Goal: Find contact information: Find contact information

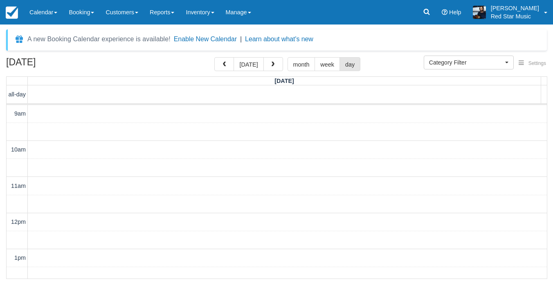
select select
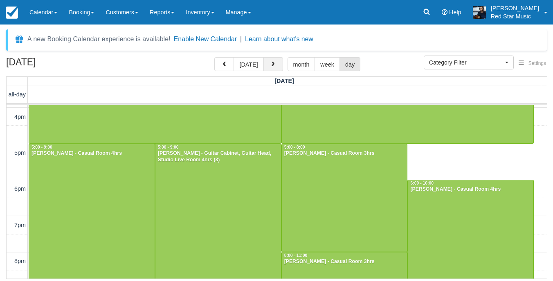
click at [273, 65] on span "button" at bounding box center [273, 65] width 6 height 6
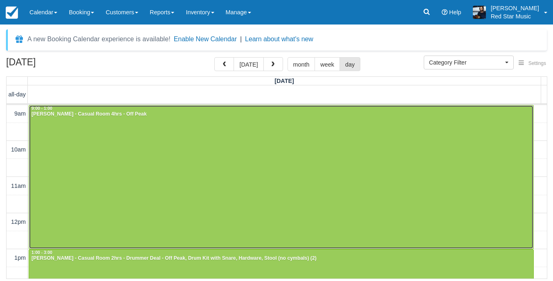
click at [236, 163] on div at bounding box center [281, 176] width 504 height 143
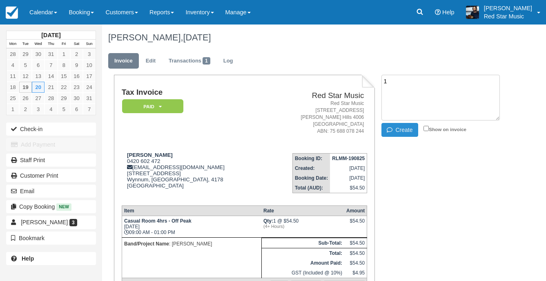
type textarea "1"
click at [390, 132] on icon "button" at bounding box center [391, 130] width 9 height 6
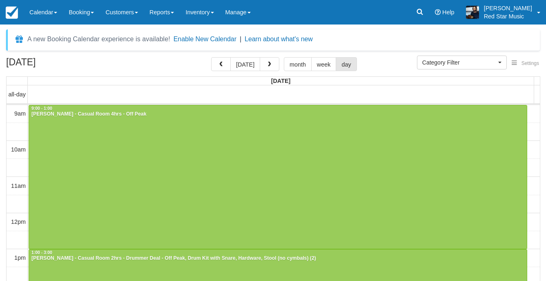
select select
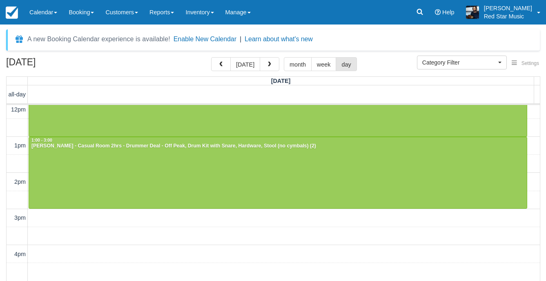
scroll to position [123, 0]
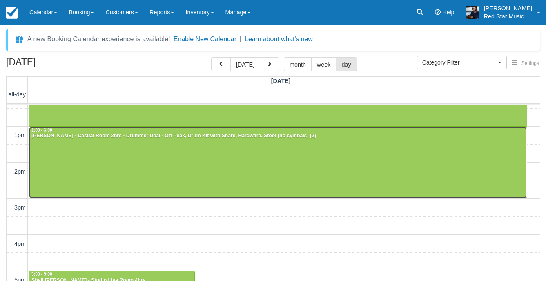
click at [197, 150] on div at bounding box center [278, 163] width 498 height 72
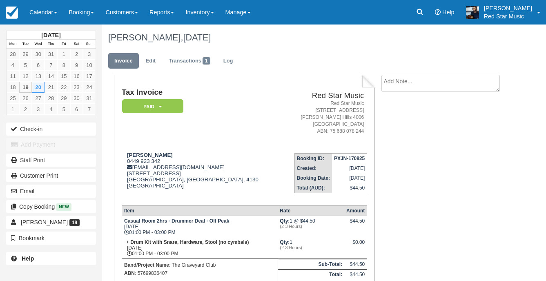
click at [410, 85] on textarea at bounding box center [441, 83] width 119 height 17
type textarea "4"
click at [392, 132] on icon "button" at bounding box center [391, 130] width 9 height 6
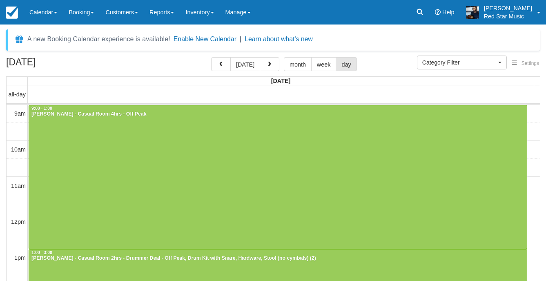
select select
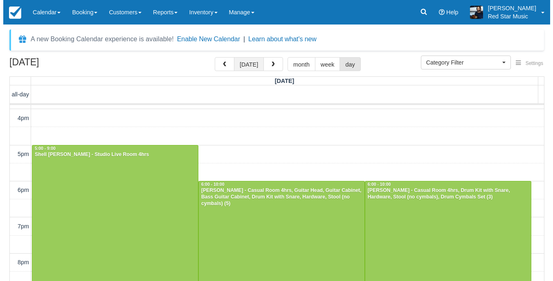
scroll to position [252, 0]
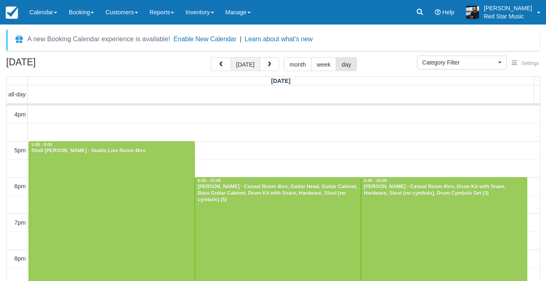
click at [234, 61] on button "today" at bounding box center [246, 64] width 30 height 14
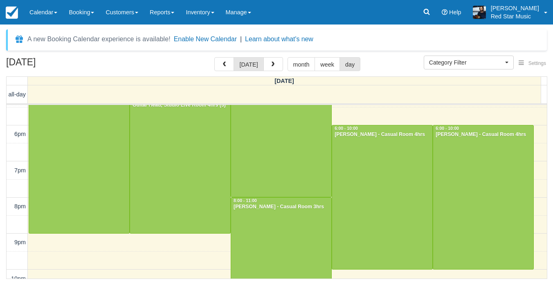
scroll to position [291, 0]
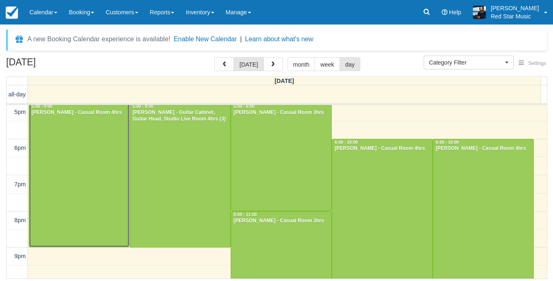
click at [88, 179] on div at bounding box center [79, 175] width 100 height 144
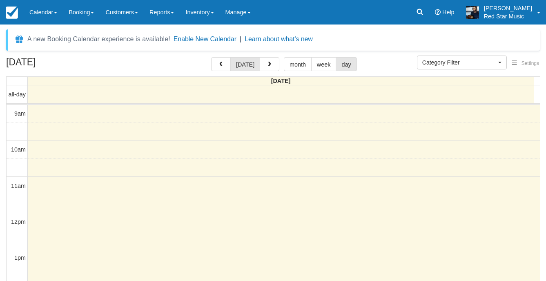
select select
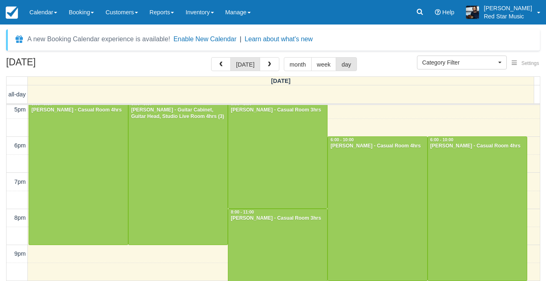
scroll to position [305, 0]
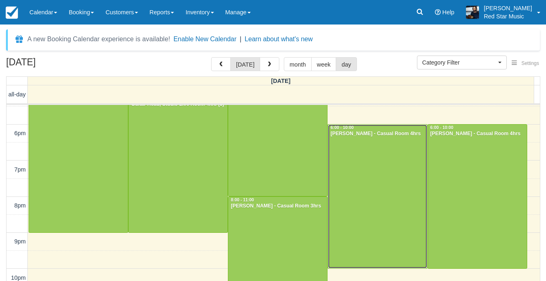
click at [403, 214] on div at bounding box center [377, 197] width 99 height 144
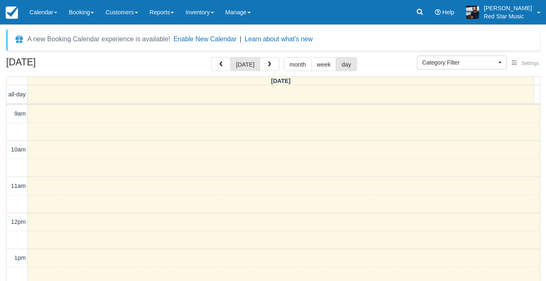
select select
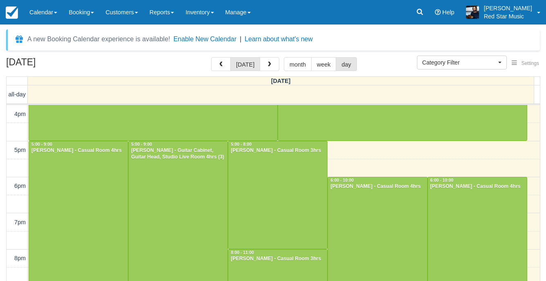
scroll to position [305, 0]
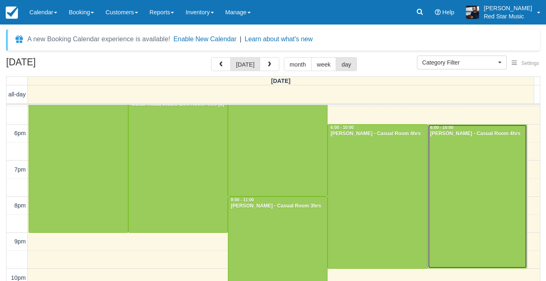
click at [461, 203] on div at bounding box center [477, 197] width 99 height 144
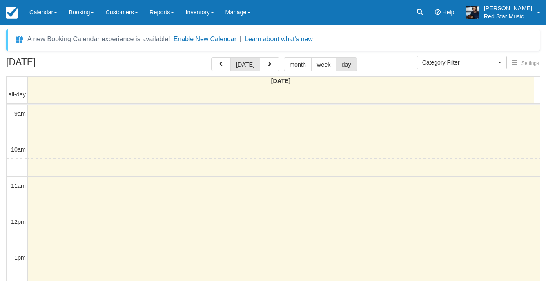
select select
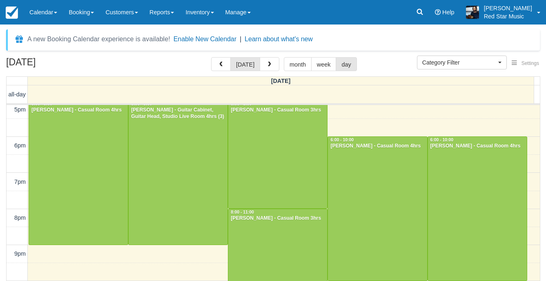
scroll to position [305, 0]
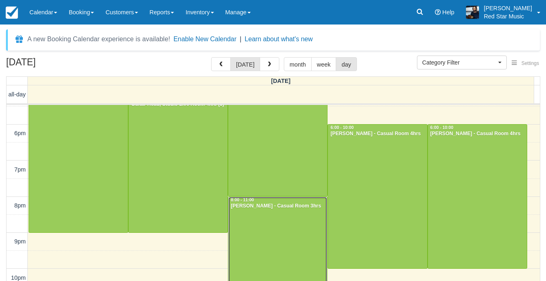
click at [265, 240] on div at bounding box center [277, 250] width 99 height 107
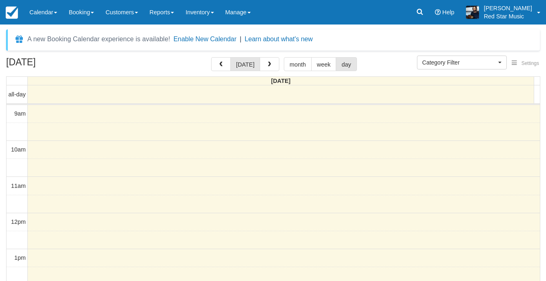
select select
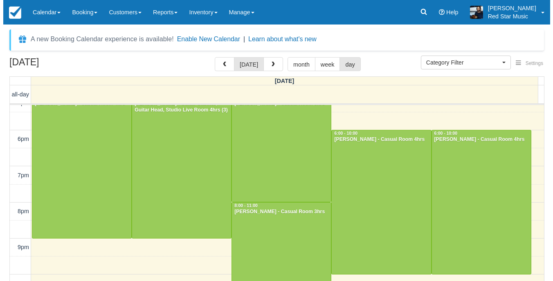
scroll to position [305, 0]
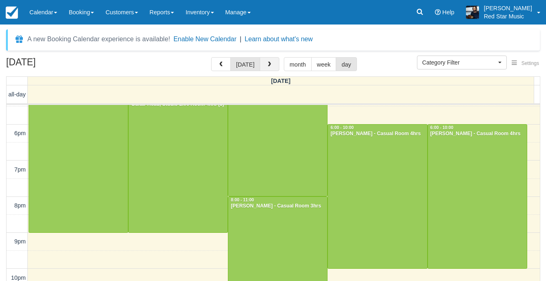
click at [267, 64] on span "button" at bounding box center [270, 65] width 6 height 6
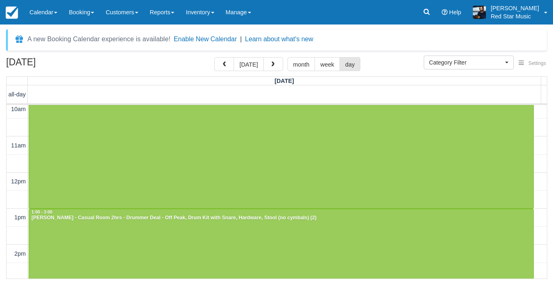
scroll to position [41, 0]
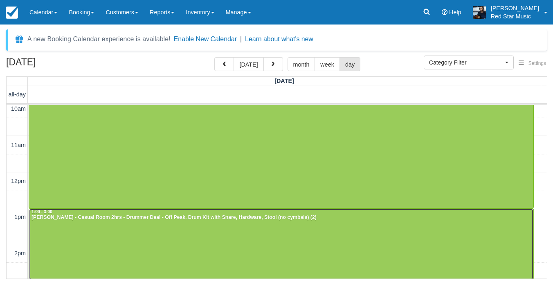
click at [266, 229] on div at bounding box center [281, 245] width 504 height 72
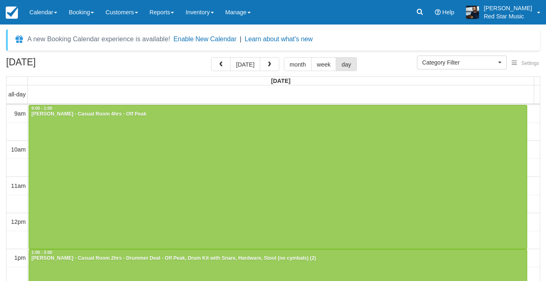
select select
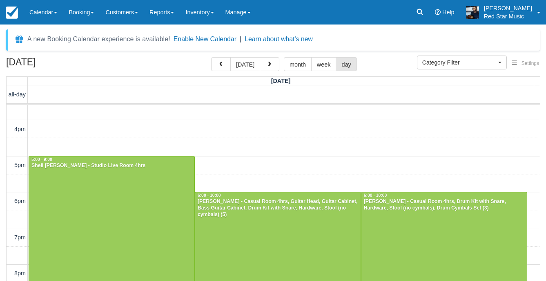
scroll to position [269, 0]
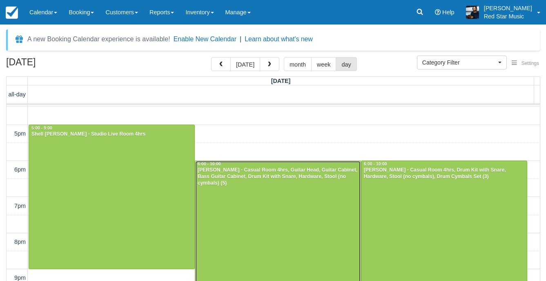
click at [260, 210] on div at bounding box center [278, 232] width 166 height 143
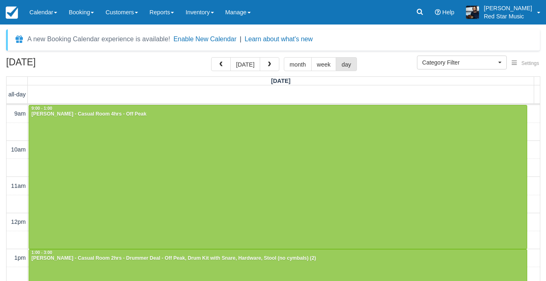
select select
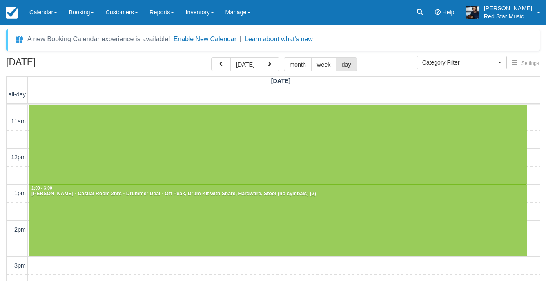
scroll to position [105, 0]
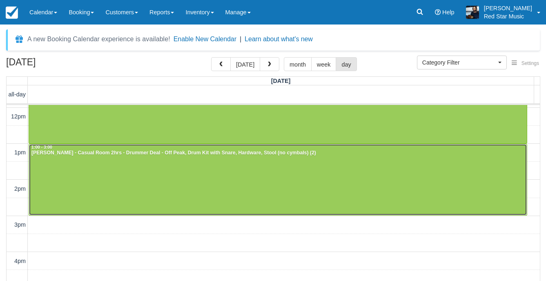
click at [374, 186] on div at bounding box center [278, 180] width 498 height 72
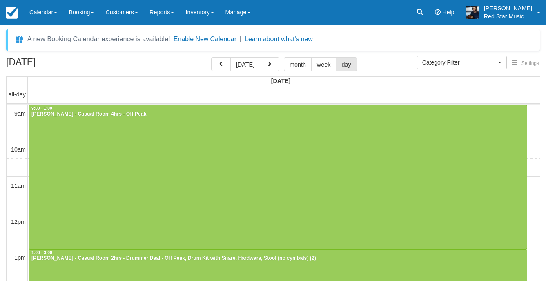
select select
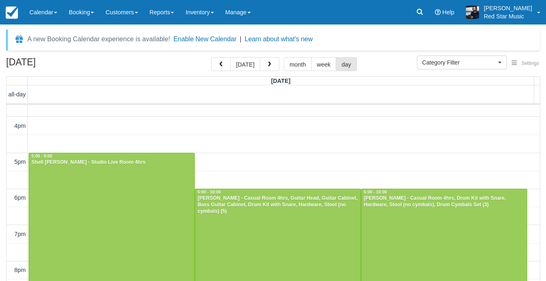
scroll to position [245, 0]
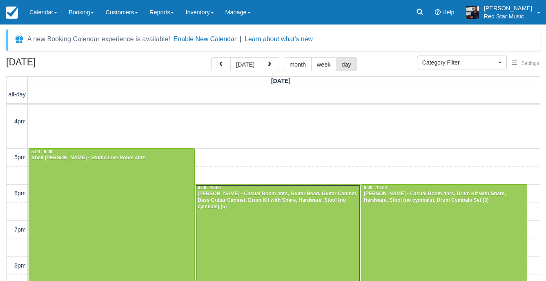
click at [262, 208] on div "Huw Murday - Casual Room 4hrs, Guitar Head, Guitar Cabinet, Bass Guitar Cabinet…" at bounding box center [277, 201] width 161 height 20
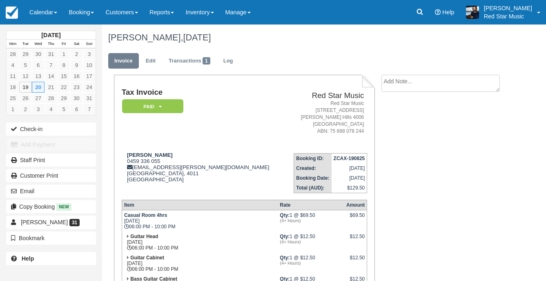
click at [412, 90] on textarea at bounding box center [441, 83] width 119 height 17
type textarea "3"
click at [397, 125] on button "Create" at bounding box center [400, 130] width 37 height 14
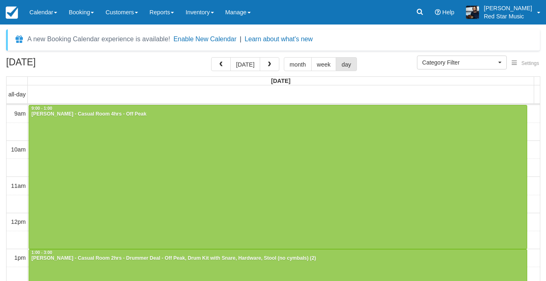
select select
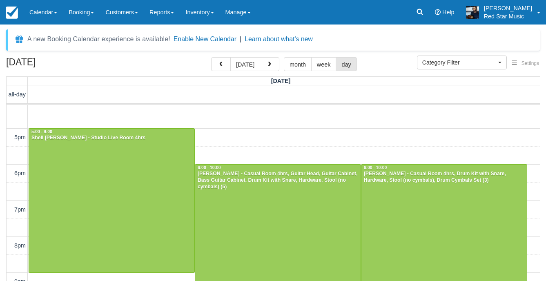
scroll to position [269, 0]
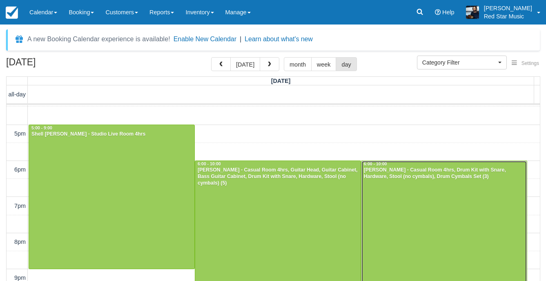
click at [401, 199] on div at bounding box center [445, 232] width 166 height 143
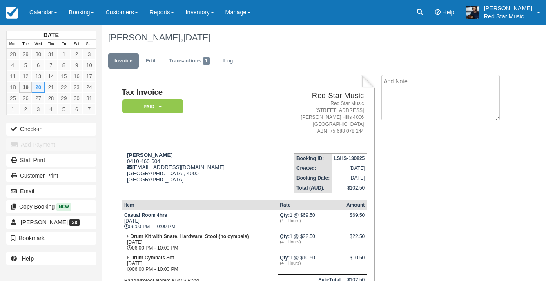
click at [430, 92] on textarea at bounding box center [441, 98] width 119 height 46
type textarea "4"
click at [395, 136] on button "Create" at bounding box center [400, 130] width 37 height 14
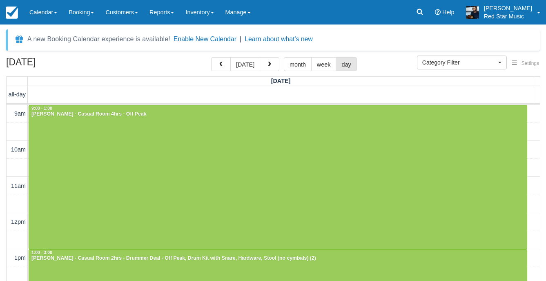
select select
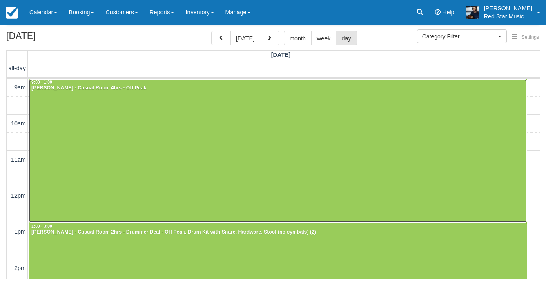
click at [173, 172] on div at bounding box center [278, 150] width 498 height 143
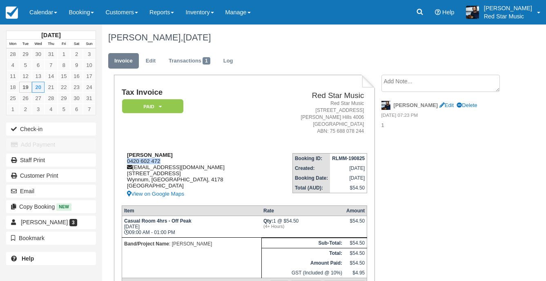
drag, startPoint x: 163, startPoint y: 162, endPoint x: 128, endPoint y: 161, distance: 36.0
click at [128, 161] on div "Jayden Estrada 0420 602 472 jaydenestrada23@hotmail.com 2226 Wynnum Rd Wynnum, …" at bounding box center [193, 175] width 142 height 47
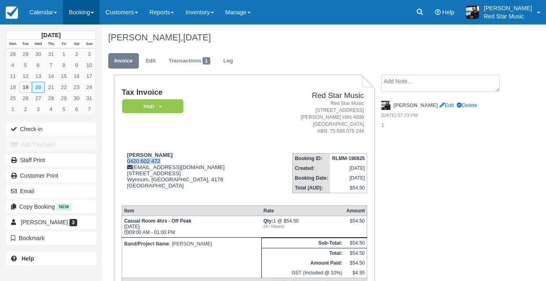
copy div "0420 602 472"
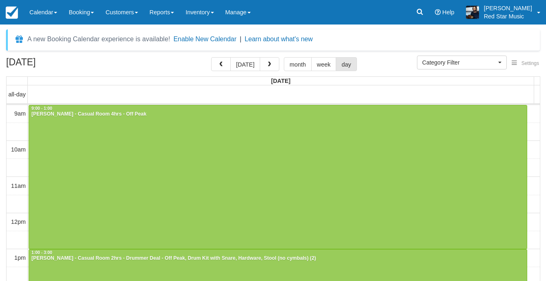
select select
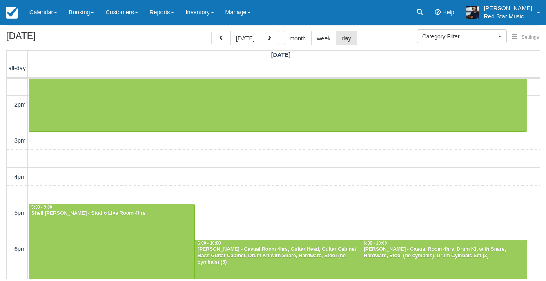
scroll to position [123, 0]
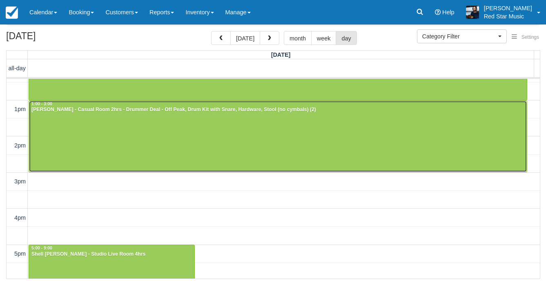
click at [138, 143] on div at bounding box center [278, 137] width 498 height 72
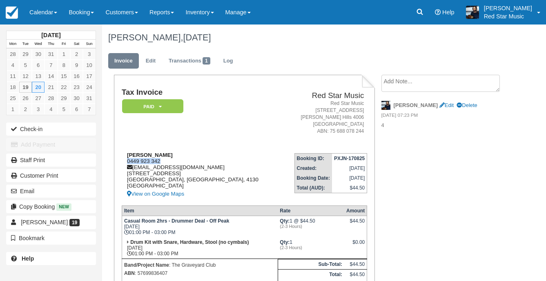
drag, startPoint x: 163, startPoint y: 159, endPoint x: 124, endPoint y: 158, distance: 39.7
click at [124, 158] on div "[PERSON_NAME] 0449 923 342 [EMAIL_ADDRESS][DOMAIN_NAME] [STREET_ADDRESS] View o…" at bounding box center [202, 175] width 160 height 47
copy div "0449 923 342"
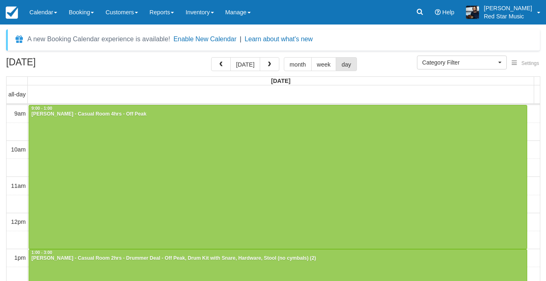
select select
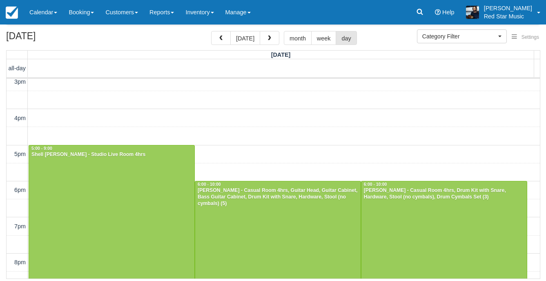
scroll to position [252, 0]
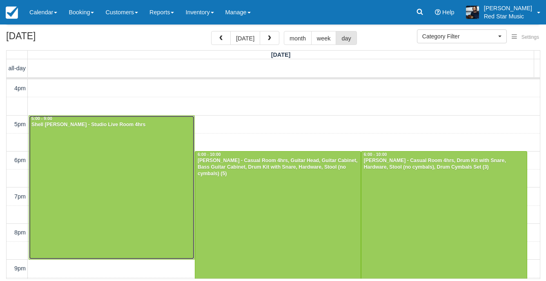
click at [134, 152] on div at bounding box center [112, 188] width 166 height 144
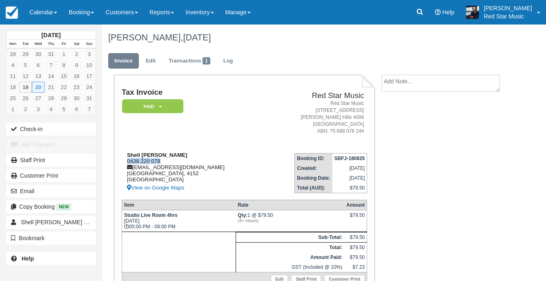
drag, startPoint x: 157, startPoint y: 159, endPoint x: 128, endPoint y: 163, distance: 29.3
click at [128, 163] on div "Shell [PERSON_NAME] 0438 220 078 [EMAIL_ADDRESS][DOMAIN_NAME] [GEOGRAPHIC_DATA]…" at bounding box center [194, 172] width 144 height 41
copy div "0438 220 078"
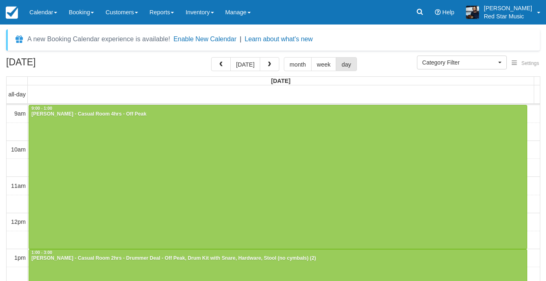
select select
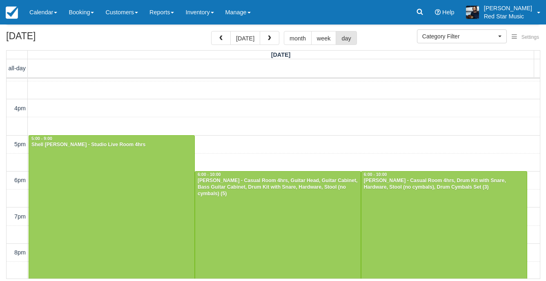
scroll to position [252, 0]
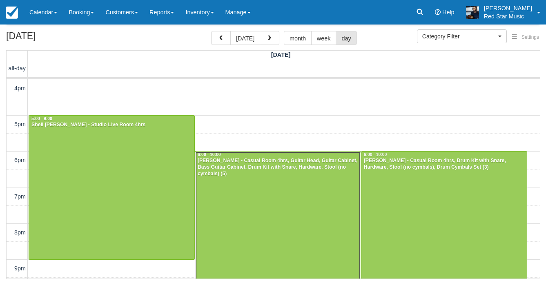
click at [240, 188] on div at bounding box center [278, 223] width 166 height 143
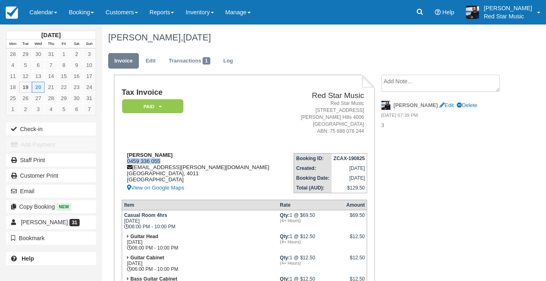
drag, startPoint x: 151, startPoint y: 165, endPoint x: 127, endPoint y: 161, distance: 24.5
click at [127, 161] on div "Huw Murday 0459 336 055 huw.murday@gmail.com Queensland, 4011 Australia View on…" at bounding box center [204, 172] width 164 height 41
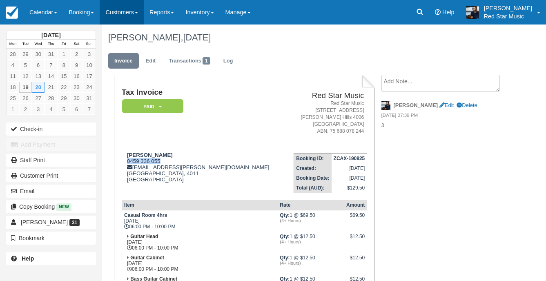
copy div "0459 336 055"
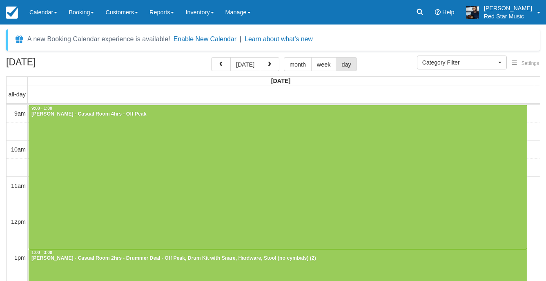
select select
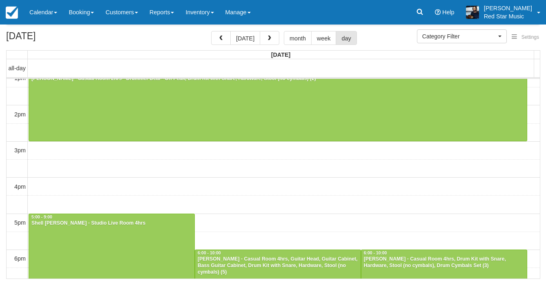
scroll to position [252, 0]
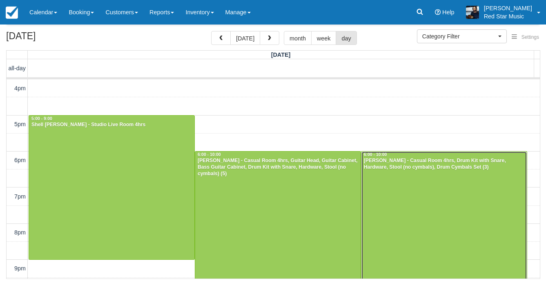
click at [409, 187] on div at bounding box center [445, 223] width 166 height 143
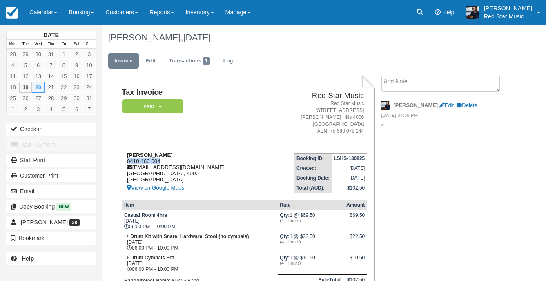
drag, startPoint x: 162, startPoint y: 161, endPoint x: 128, endPoint y: 163, distance: 34.4
click at [128, 163] on div "Sarah Nicol 0410 460 604 snicol@kpmg.com.au Victoria, 4000 Australia View on Go…" at bounding box center [193, 172] width 143 height 41
copy div "0410 460 604"
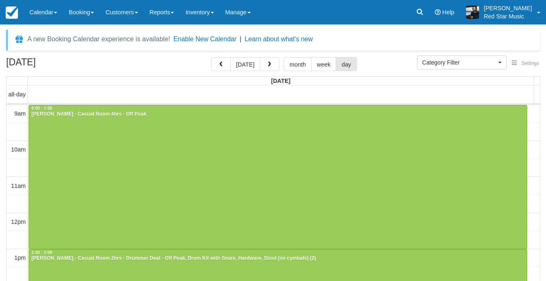
select select
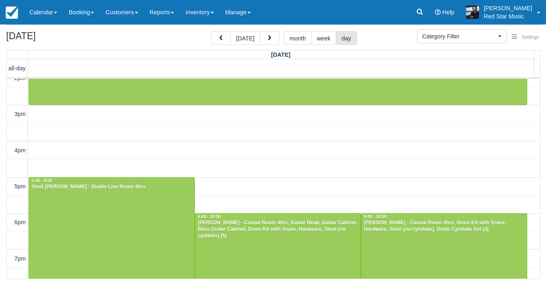
scroll to position [170, 0]
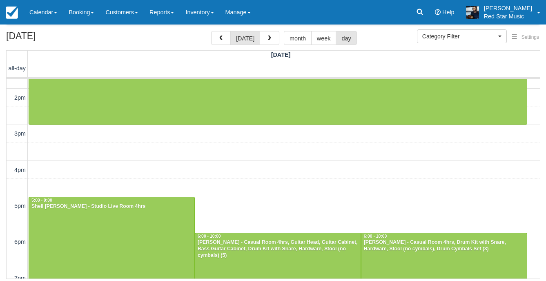
drag, startPoint x: 242, startPoint y: 33, endPoint x: 244, endPoint y: 40, distance: 7.9
click at [242, 33] on button "today" at bounding box center [246, 38] width 30 height 14
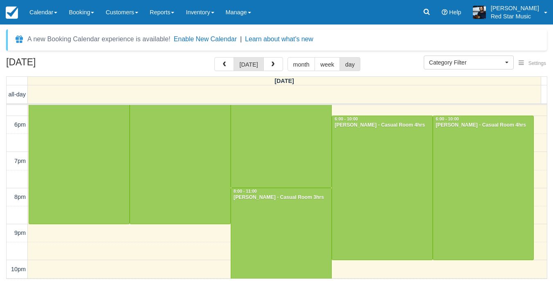
scroll to position [331, 0]
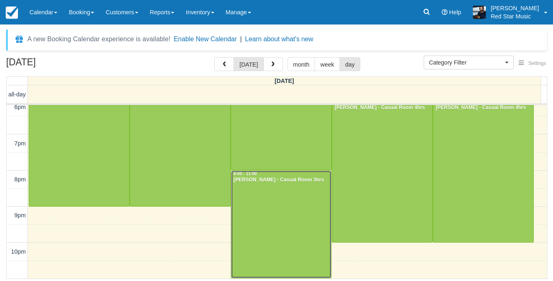
click at [291, 208] on div at bounding box center [281, 224] width 100 height 107
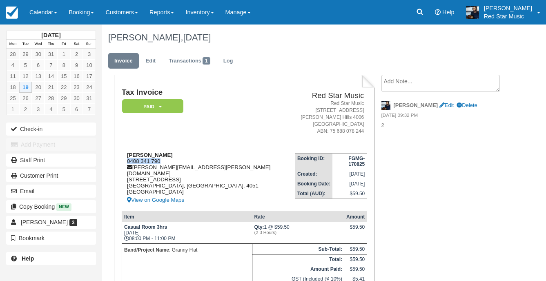
drag, startPoint x: 138, startPoint y: 162, endPoint x: 123, endPoint y: 162, distance: 14.7
click at [123, 162] on div "Jacob Pickering 0408 341 790 jacob.pickering@outlook.com 334 Newmarket Road New…" at bounding box center [208, 178] width 173 height 53
copy div "0408 341 790"
